Goal: Use online tool/utility: Utilize a website feature to perform a specific function

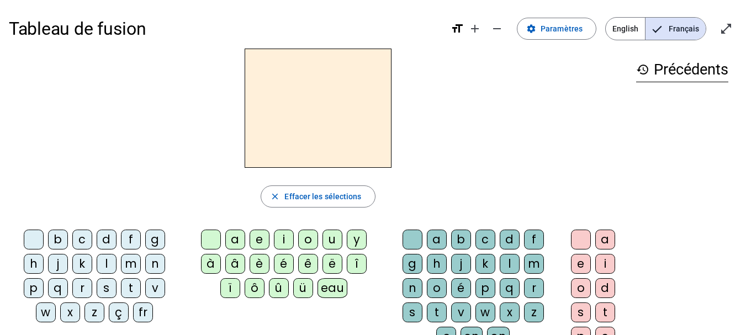
scroll to position [38, 0]
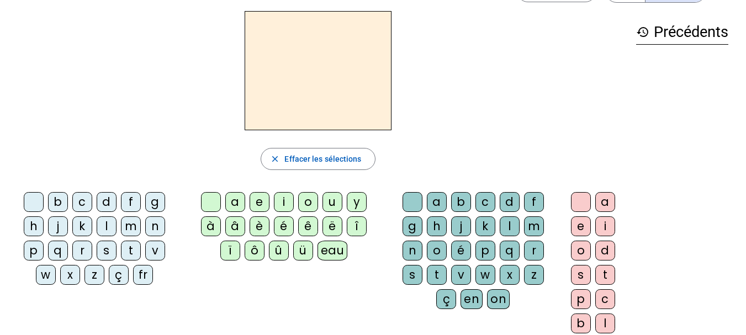
click at [136, 226] on div "m" at bounding box center [131, 226] width 20 height 20
click at [237, 203] on div "a" at bounding box center [235, 202] width 20 height 20
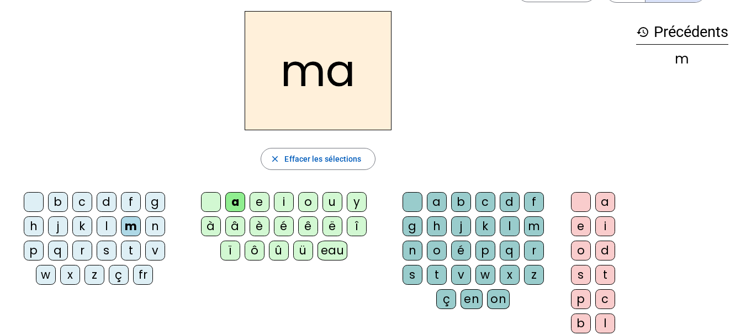
click at [102, 229] on div "l" at bounding box center [107, 226] width 20 height 20
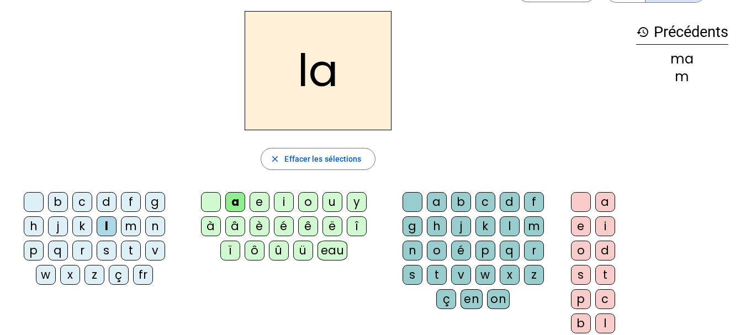
click at [261, 204] on div "e" at bounding box center [260, 202] width 20 height 20
click at [108, 202] on div "d" at bounding box center [107, 202] width 20 height 20
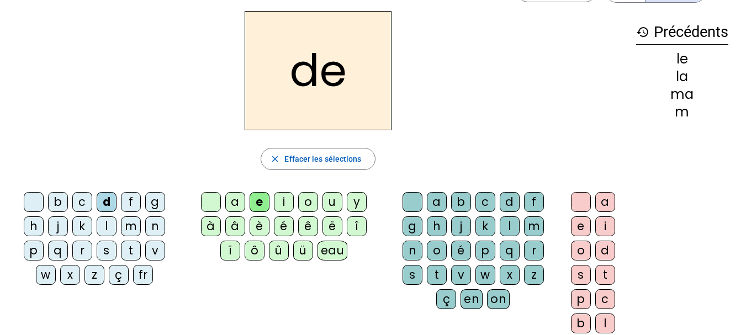
click at [330, 198] on div "u" at bounding box center [332, 202] width 20 height 20
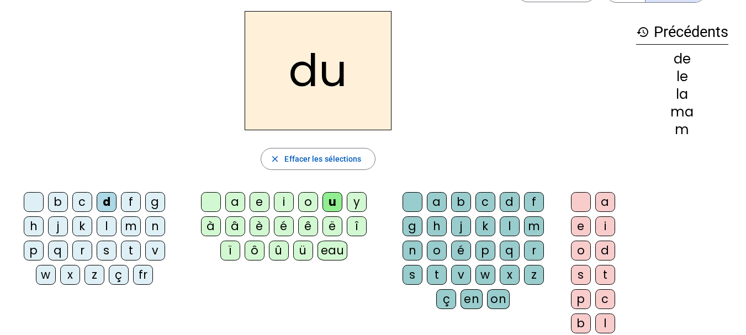
click at [128, 255] on div "t" at bounding box center [131, 251] width 20 height 20
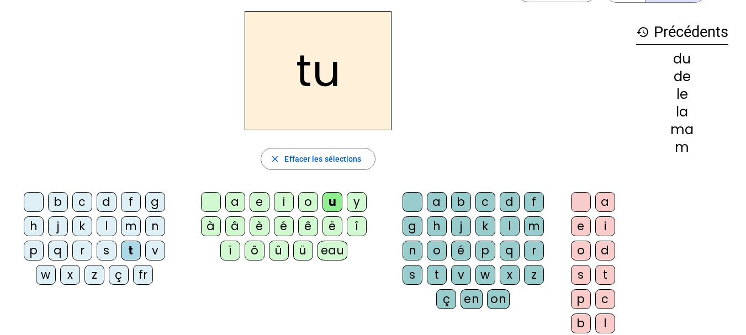
click at [227, 203] on div "a" at bounding box center [235, 202] width 20 height 20
click at [261, 203] on div "e" at bounding box center [260, 202] width 20 height 20
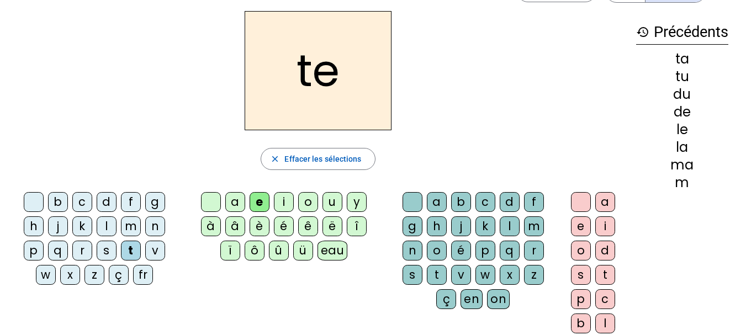
click at [134, 230] on div "m" at bounding box center [131, 226] width 20 height 20
